Goal: Task Accomplishment & Management: Manage account settings

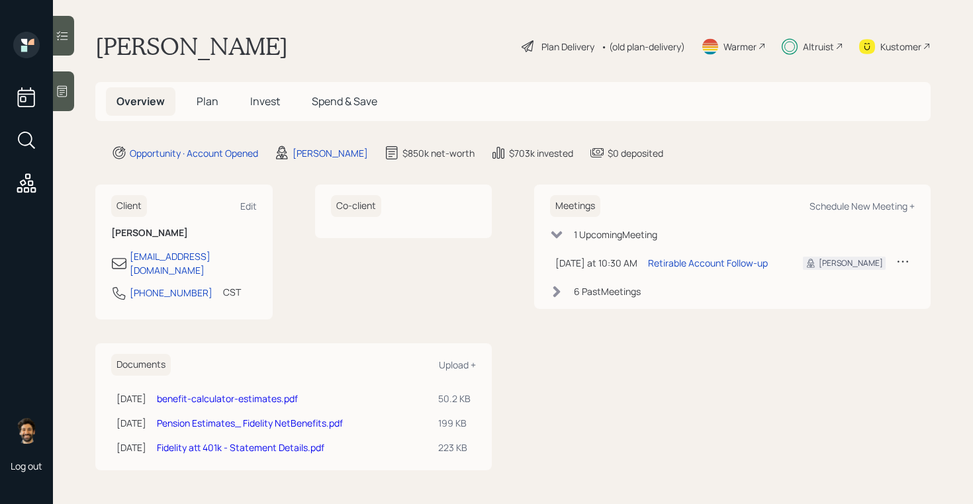
click at [820, 50] on div "Altruist" at bounding box center [818, 47] width 31 height 14
click at [211, 98] on span "Plan" at bounding box center [208, 101] width 22 height 15
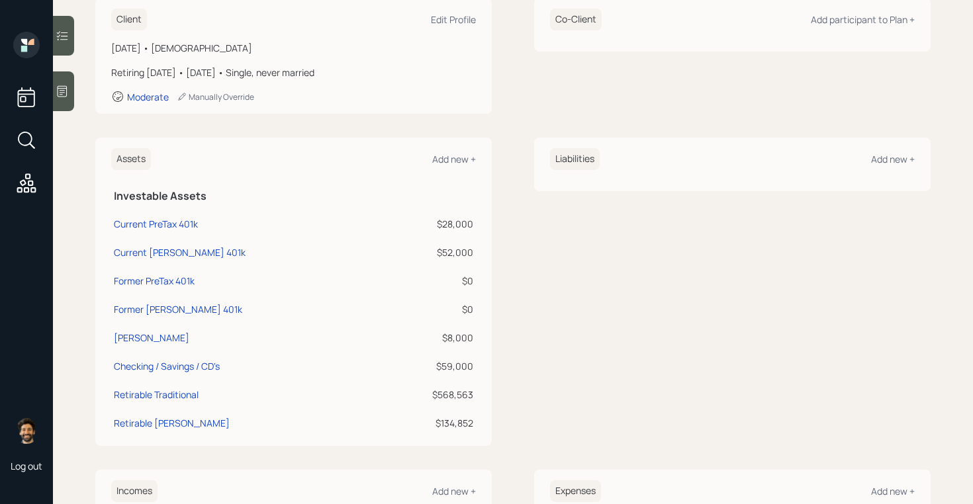
scroll to position [231, 0]
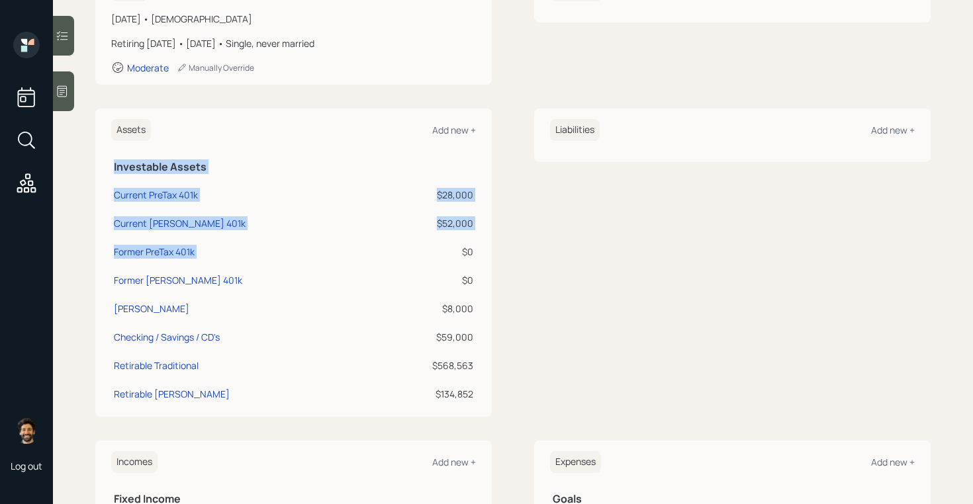
drag, startPoint x: 459, startPoint y: 255, endPoint x: 503, endPoint y: 255, distance: 43.7
click at [503, 255] on div "Assets Add new + Investable Assets Current PreTax 401k $28,000 Current [PERSON_…" at bounding box center [512, 263] width 835 height 308
click at [461, 279] on div "$0" at bounding box center [430, 280] width 87 height 14
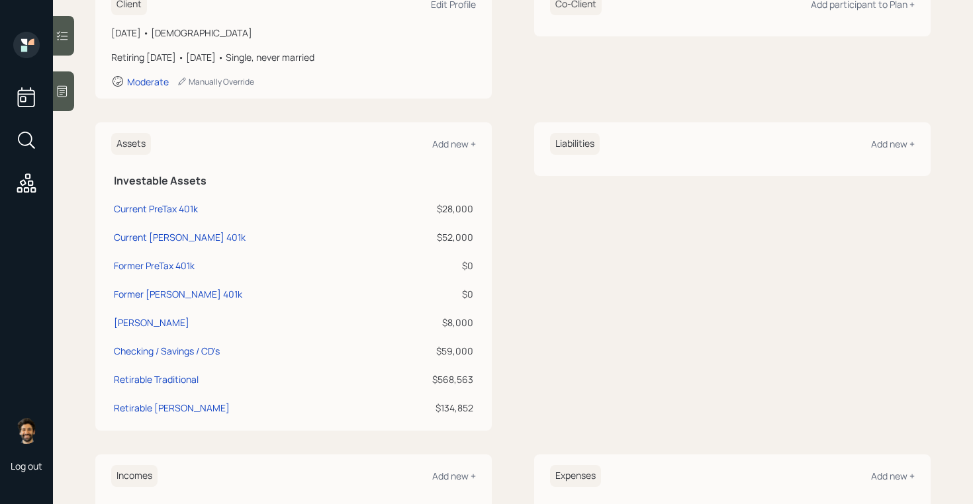
scroll to position [212, 0]
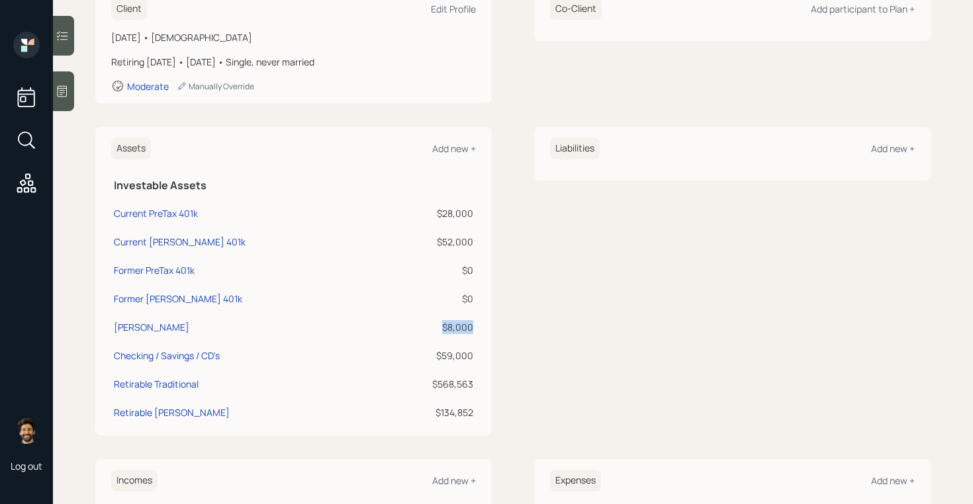
drag, startPoint x: 474, startPoint y: 324, endPoint x: 439, endPoint y: 330, distance: 35.6
click at [439, 330] on td "$8,000" at bounding box center [430, 325] width 92 height 28
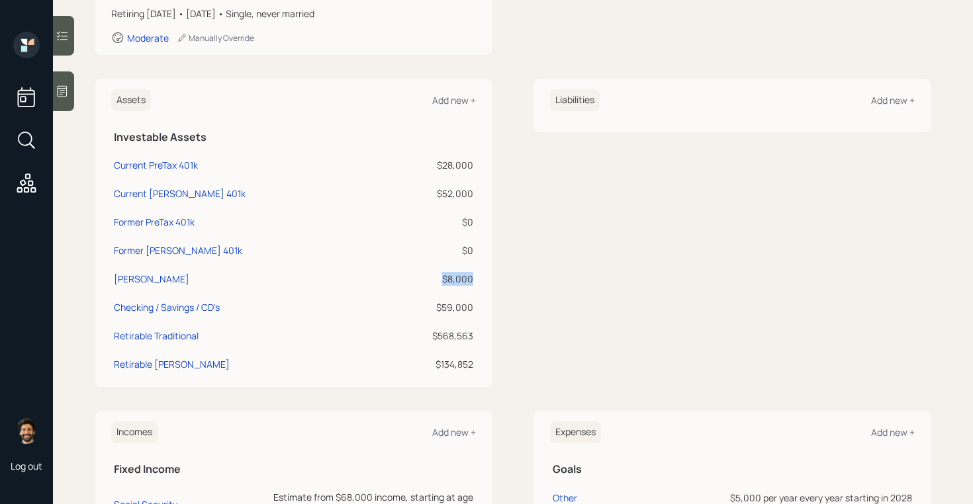
scroll to position [77, 0]
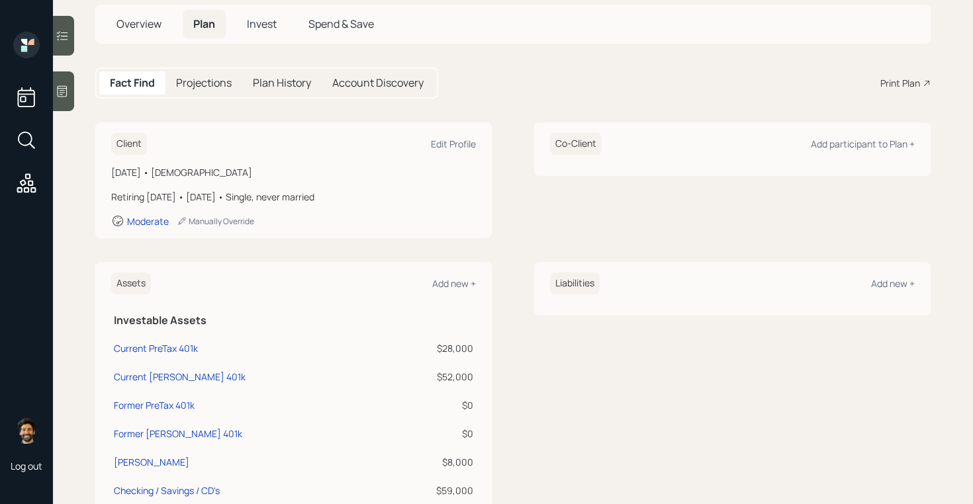
click at [262, 23] on span "Invest" at bounding box center [262, 24] width 30 height 15
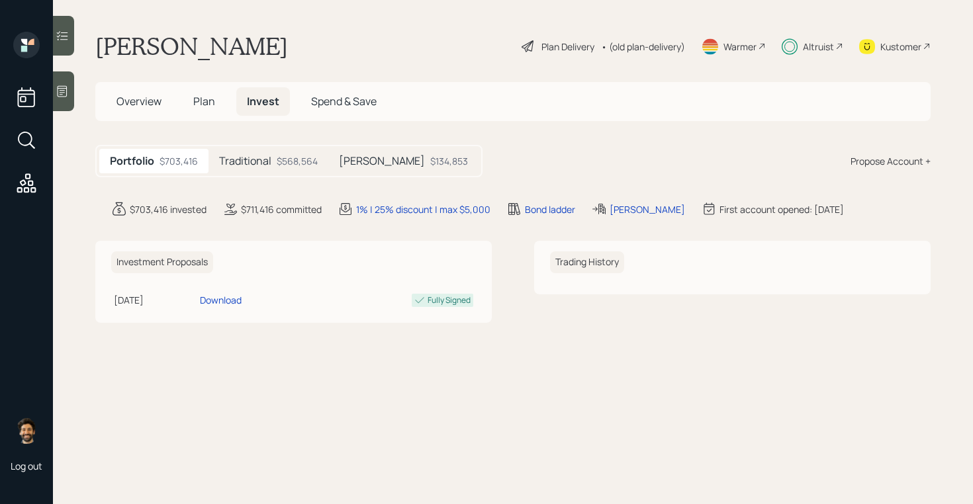
click at [193, 127] on main "[PERSON_NAME] Plan Delivery • (old plan-delivery) Warmer Altruist Kustomer Over…" at bounding box center [513, 252] width 920 height 504
click at [210, 87] on h5 "Plan" at bounding box center [204, 101] width 43 height 28
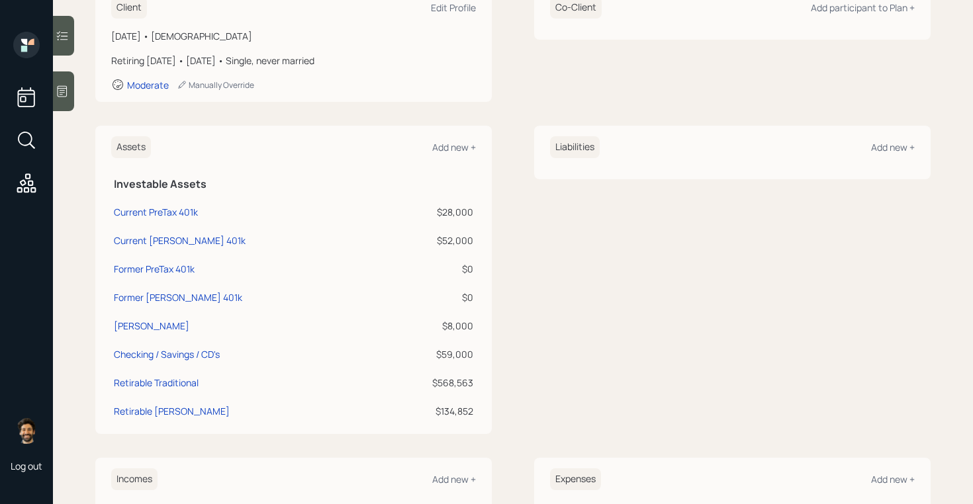
scroll to position [212, 0]
drag, startPoint x: 473, startPoint y: 212, endPoint x: 434, endPoint y: 212, distance: 39.1
click at [434, 212] on div "$28,000" at bounding box center [430, 213] width 87 height 14
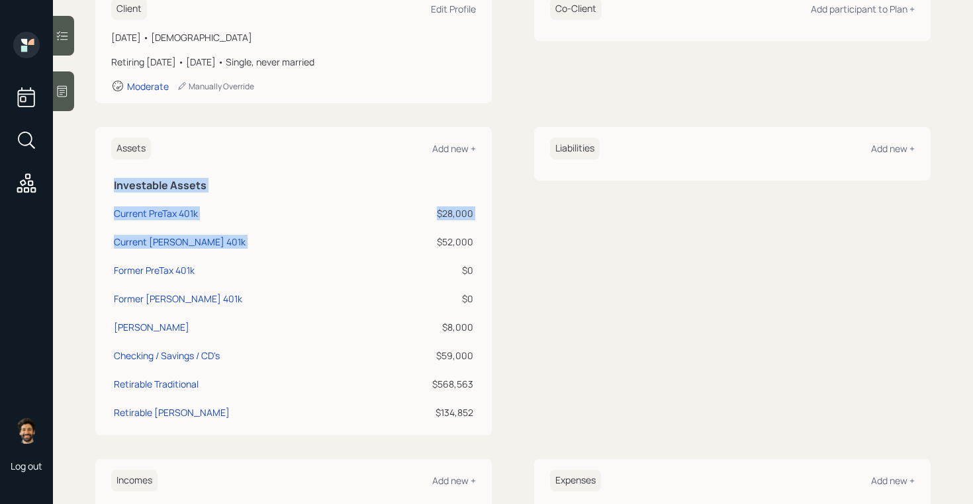
drag, startPoint x: 476, startPoint y: 242, endPoint x: 430, endPoint y: 239, distance: 45.7
click at [430, 239] on div "Assets Add new + Investable Assets Current PreTax 401k $28,000 Current [PERSON_…" at bounding box center [293, 281] width 396 height 308
click at [430, 239] on div "$52,000" at bounding box center [430, 242] width 87 height 14
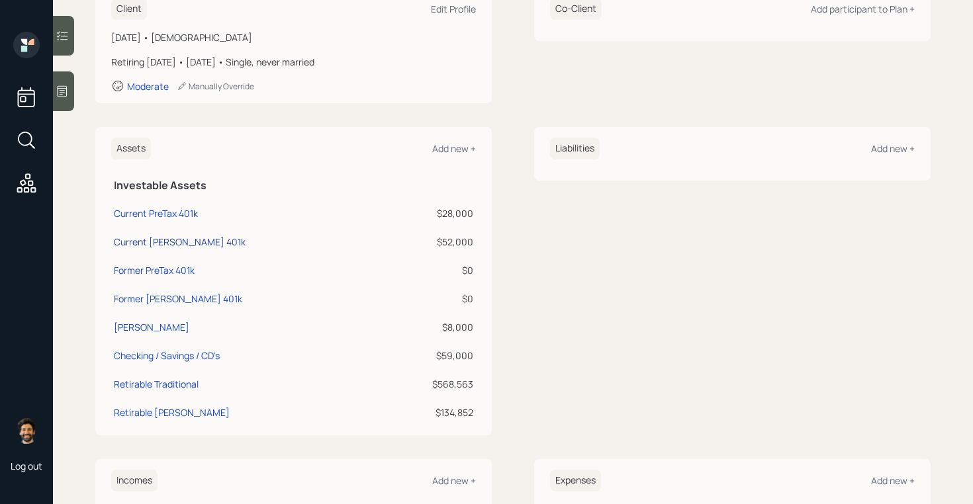
click at [122, 238] on div "Current [PERSON_NAME] 401k" at bounding box center [180, 242] width 132 height 14
select select "roth_401k"
select select "balanced"
click at [173, 208] on div "Current PreTax 401k" at bounding box center [156, 213] width 84 height 14
select select "company_sponsored"
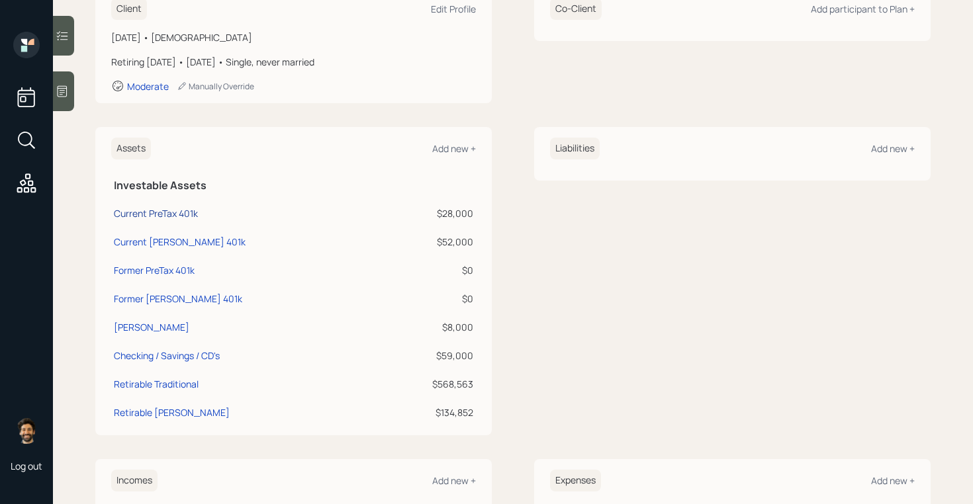
select select "balanced"
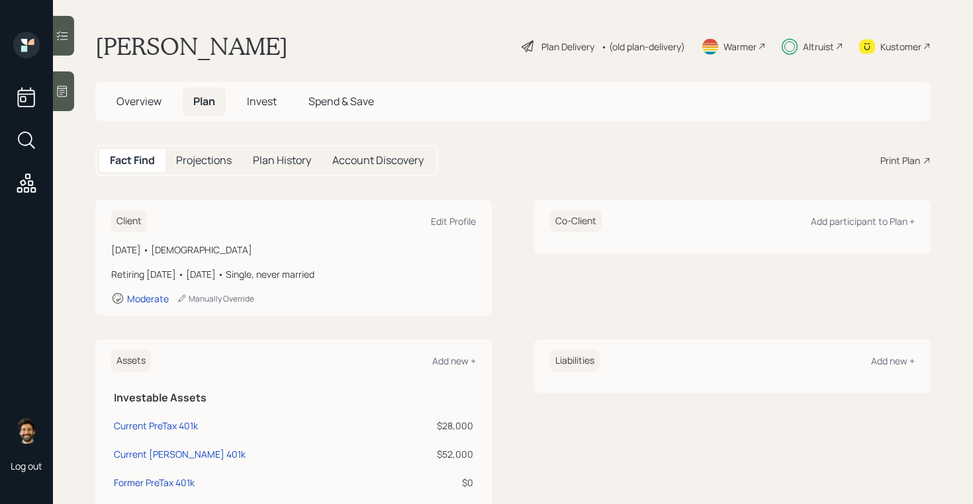
click at [142, 97] on span "Overview" at bounding box center [138, 101] width 45 height 15
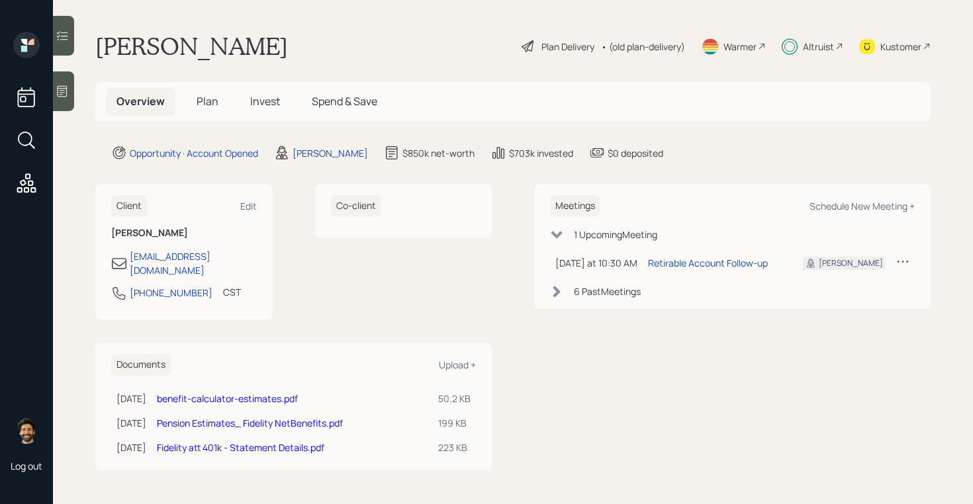
click at [225, 441] on link "Fidelity att 401k - Statement Details.pdf" at bounding box center [240, 447] width 167 height 13
click at [657, 46] on div "• (old plan-delivery)" at bounding box center [643, 47] width 84 height 14
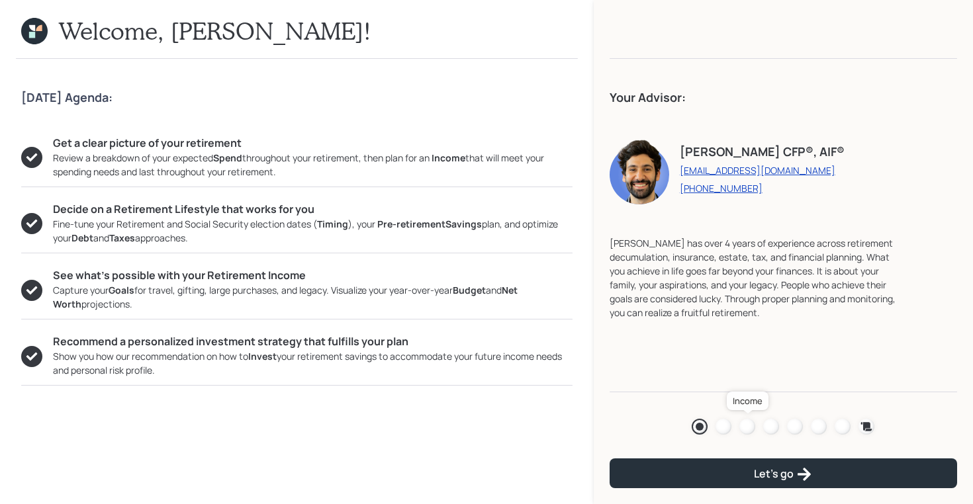
click at [753, 427] on div at bounding box center [747, 427] width 16 height 16
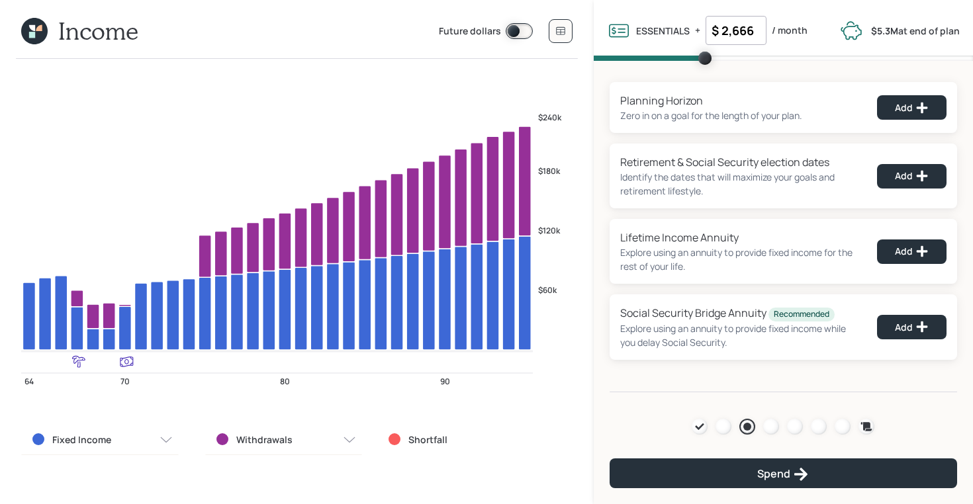
click at [39, 30] on icon at bounding box center [39, 28] width 6 height 6
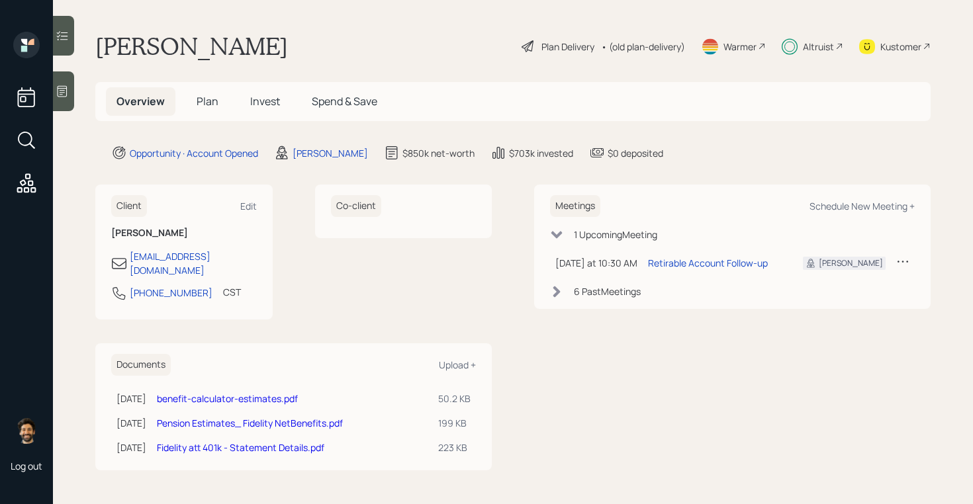
click at [900, 41] on div "Kustomer" at bounding box center [900, 47] width 41 height 14
click at [202, 94] on span "Plan" at bounding box center [208, 101] width 22 height 15
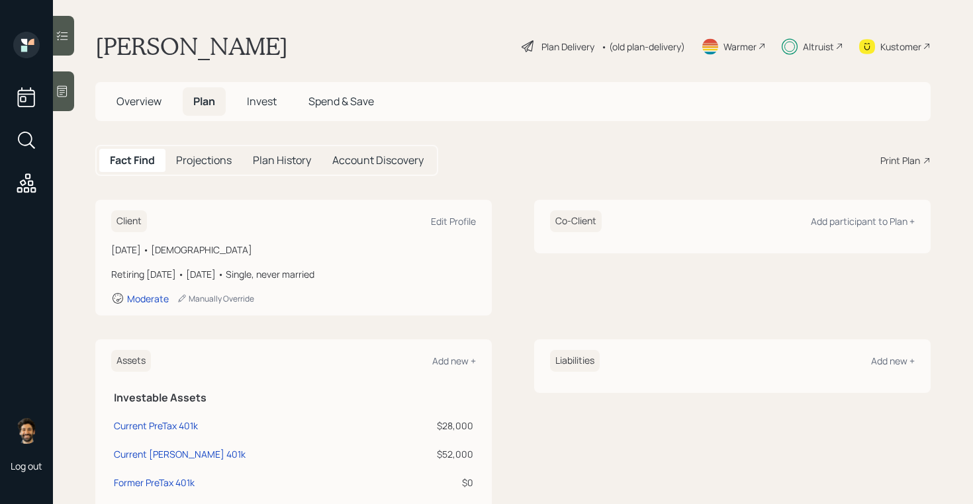
click at [136, 99] on span "Overview" at bounding box center [138, 101] width 45 height 15
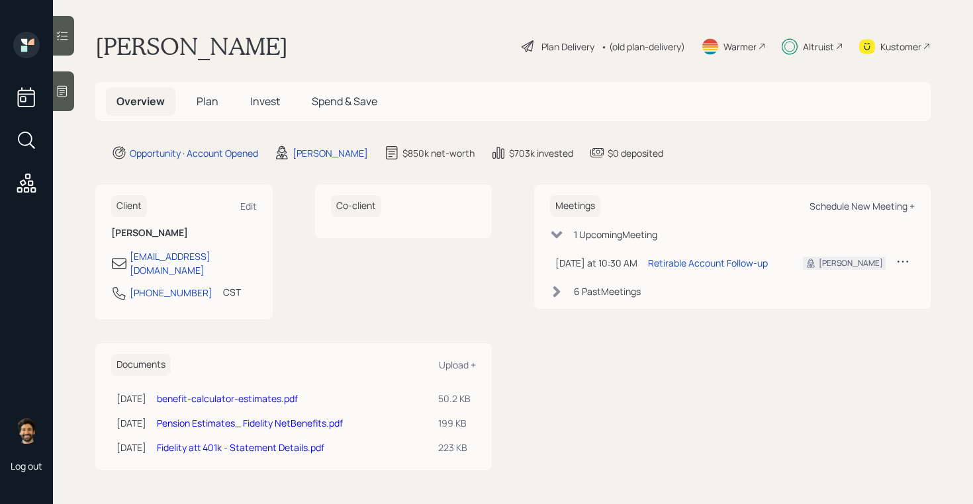
click at [859, 207] on div "Schedule New Meeting +" at bounding box center [861, 206] width 105 height 13
select select "f14b762f-c7c2-4b89-9227-8fa891345eea"
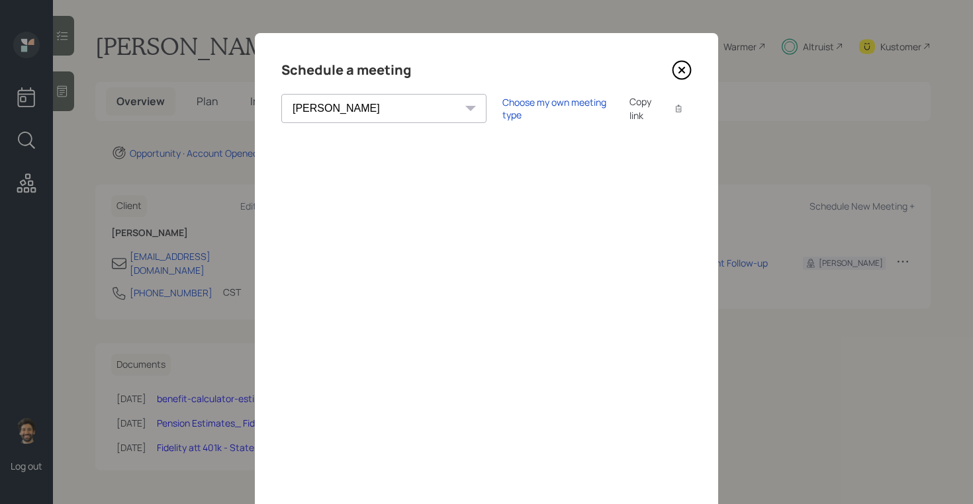
click at [674, 73] on icon at bounding box center [682, 70] width 20 height 20
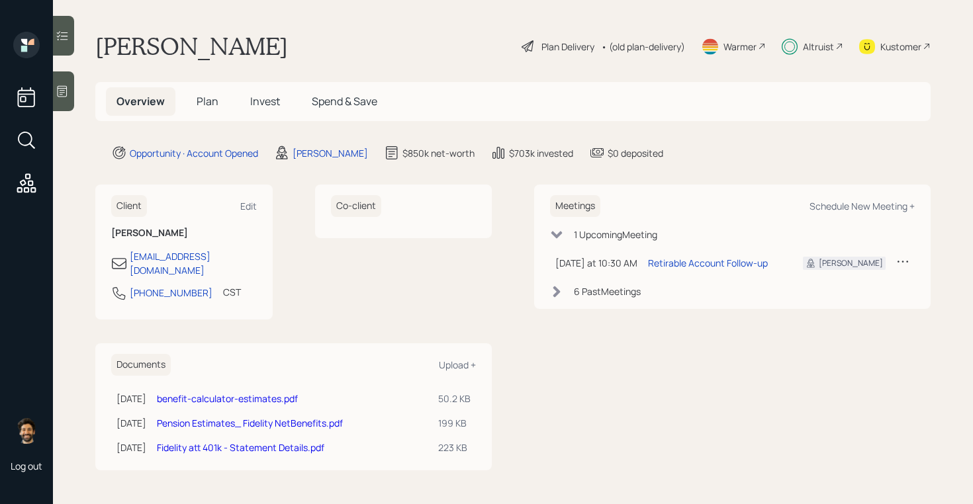
click at [556, 238] on icon at bounding box center [556, 234] width 13 height 13
